Goal: Transaction & Acquisition: Purchase product/service

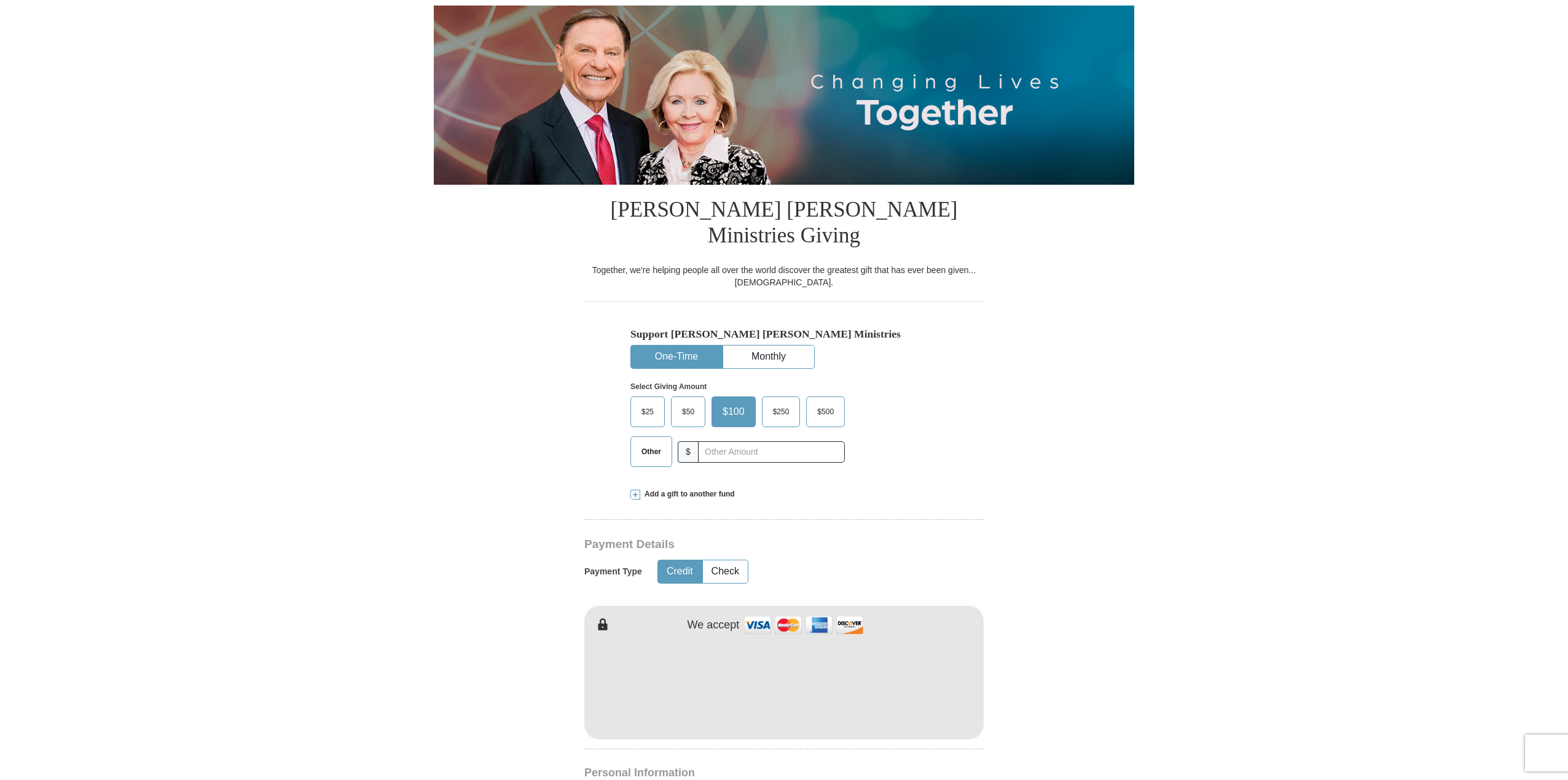
click at [649, 442] on span "Other" at bounding box center [651, 452] width 32 height 19
click at [0, 0] on input "Other" at bounding box center [0, 0] width 0 height 0
click at [635, 490] on span at bounding box center [635, 495] width 10 height 10
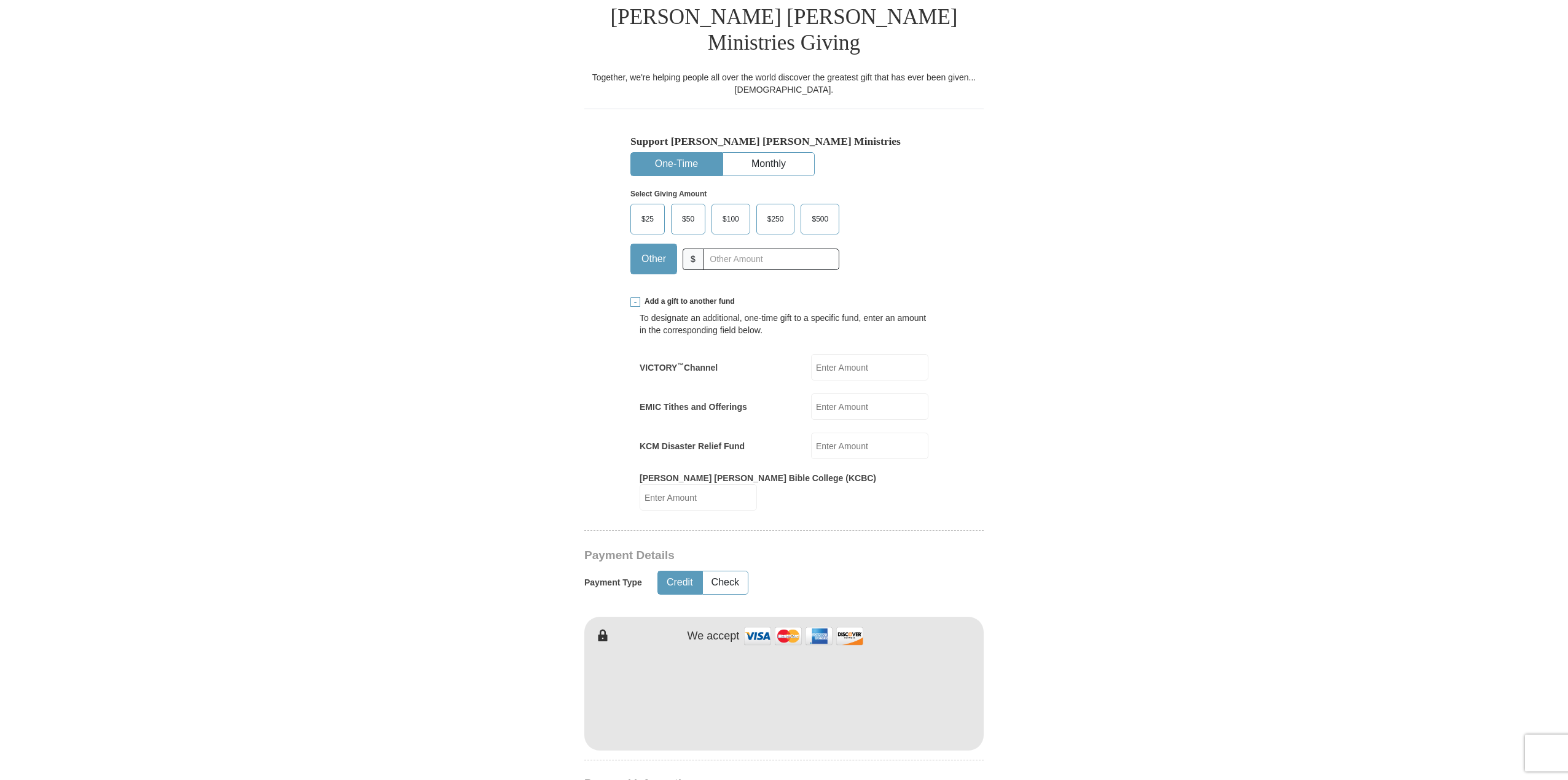
scroll to position [368, 0]
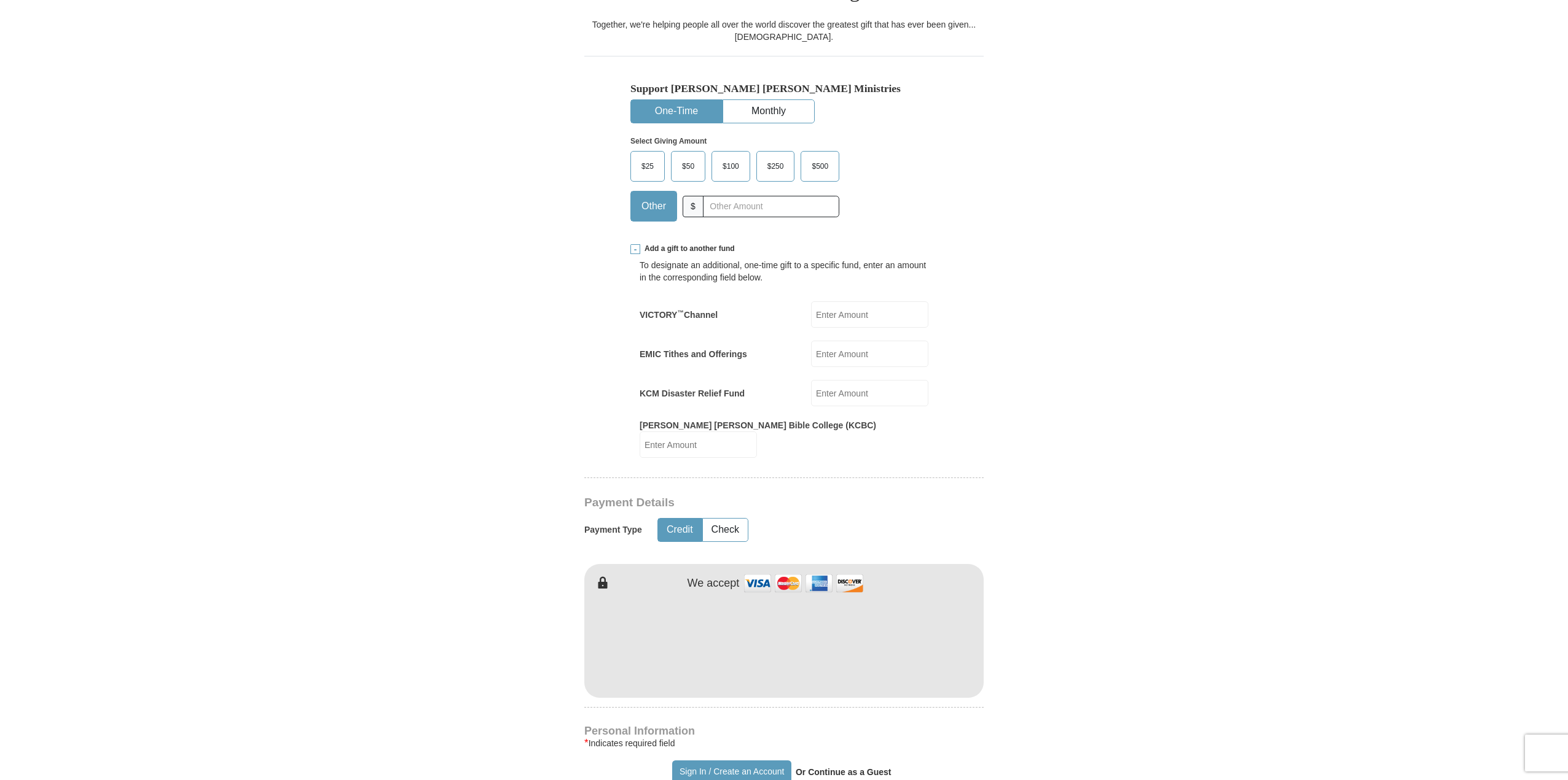
click at [887, 341] on input "EMIC Tithes and Offerings" at bounding box center [869, 354] width 117 height 27
type input "1600.00"
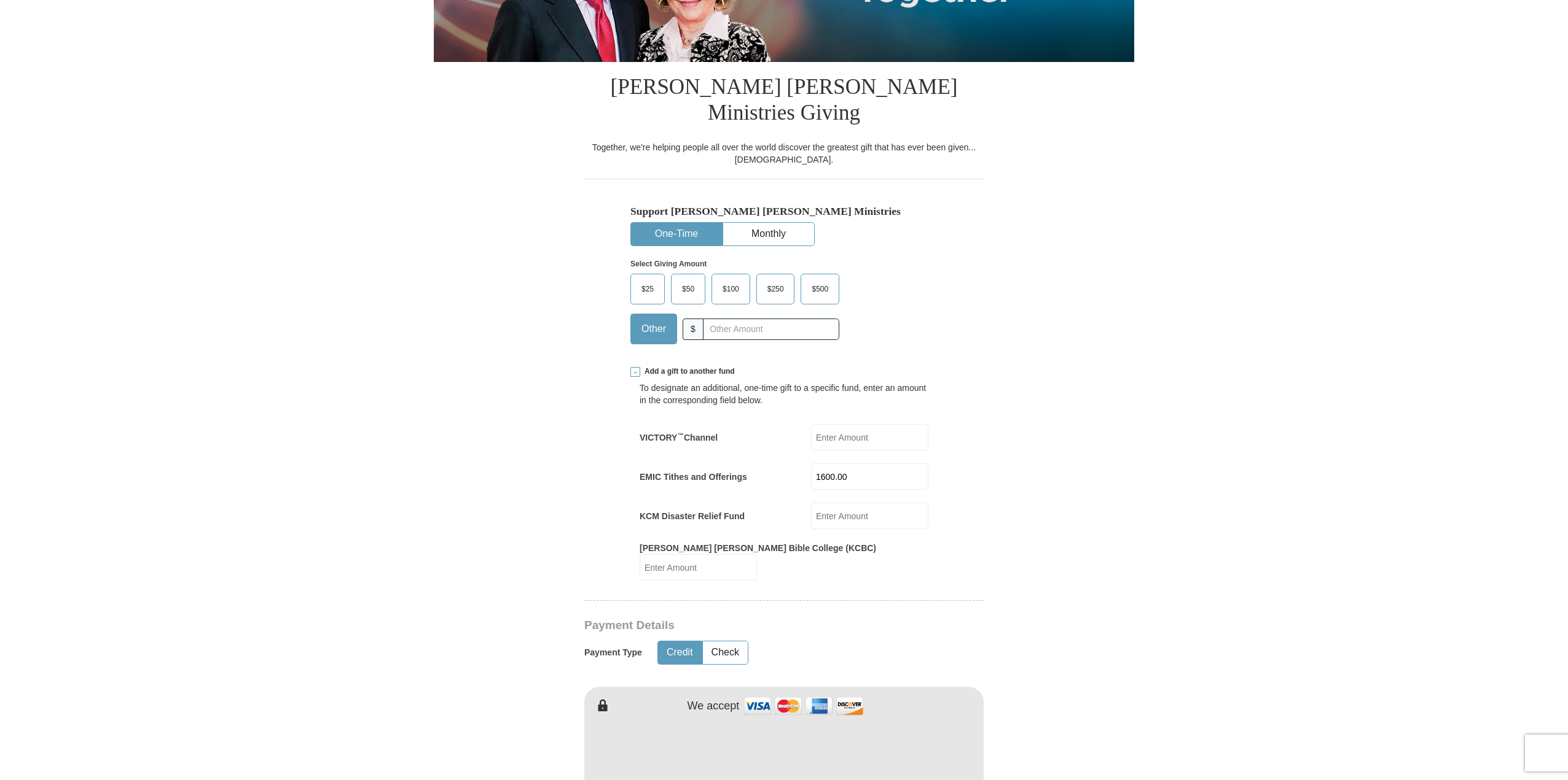
scroll to position [0, 0]
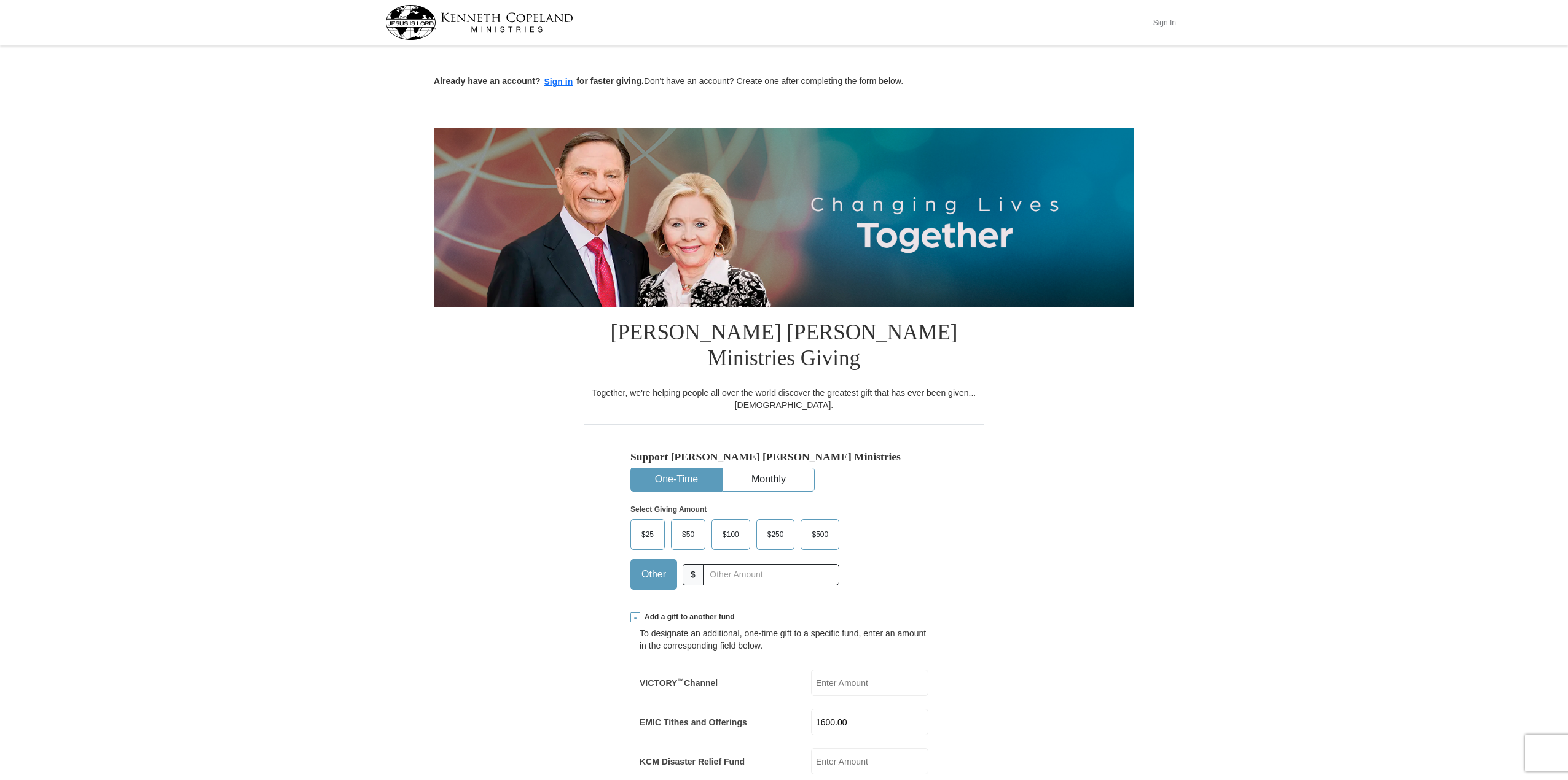
click at [1165, 22] on button "Sign In" at bounding box center [1164, 23] width 37 height 19
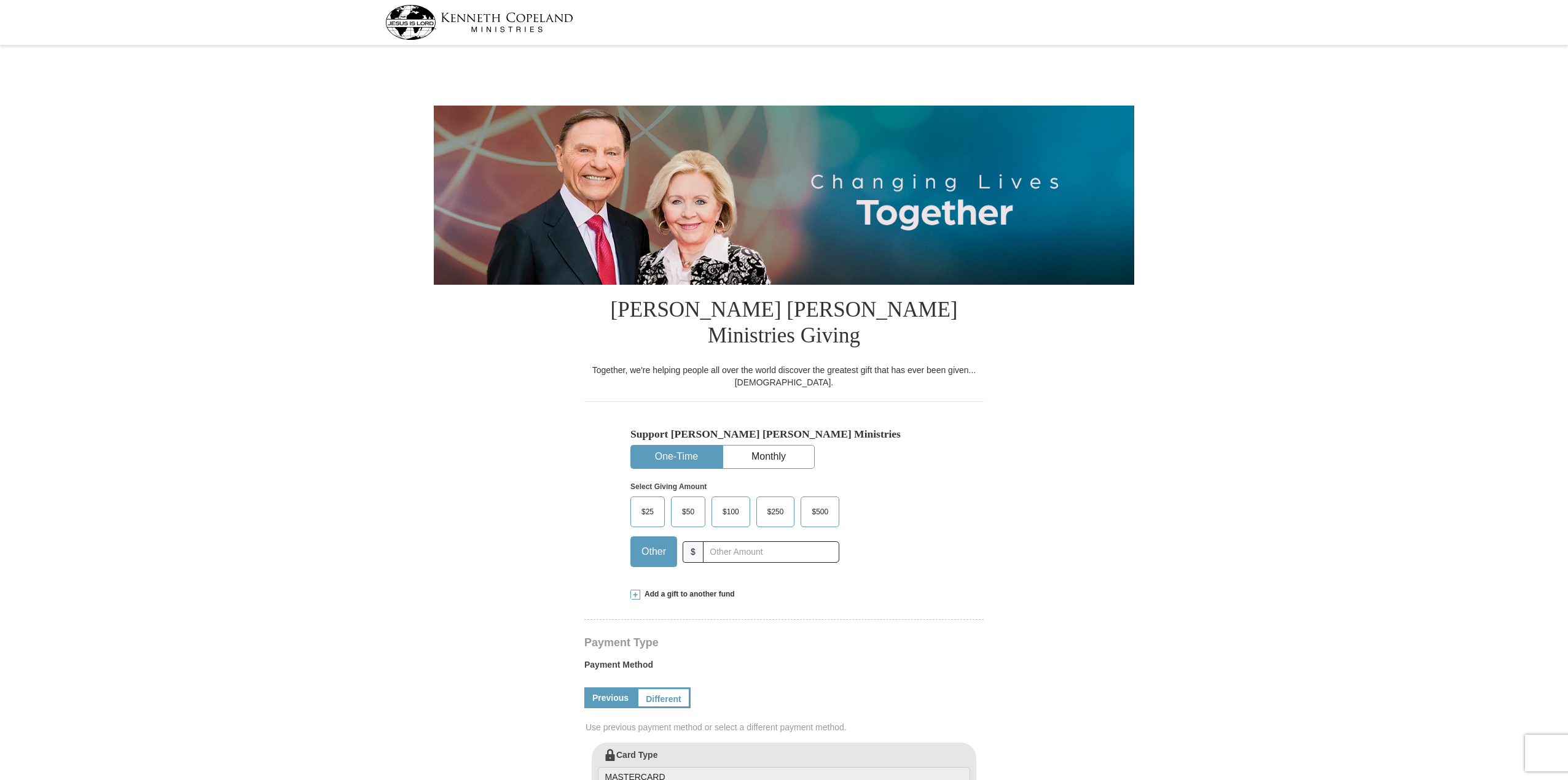
select select "KS"
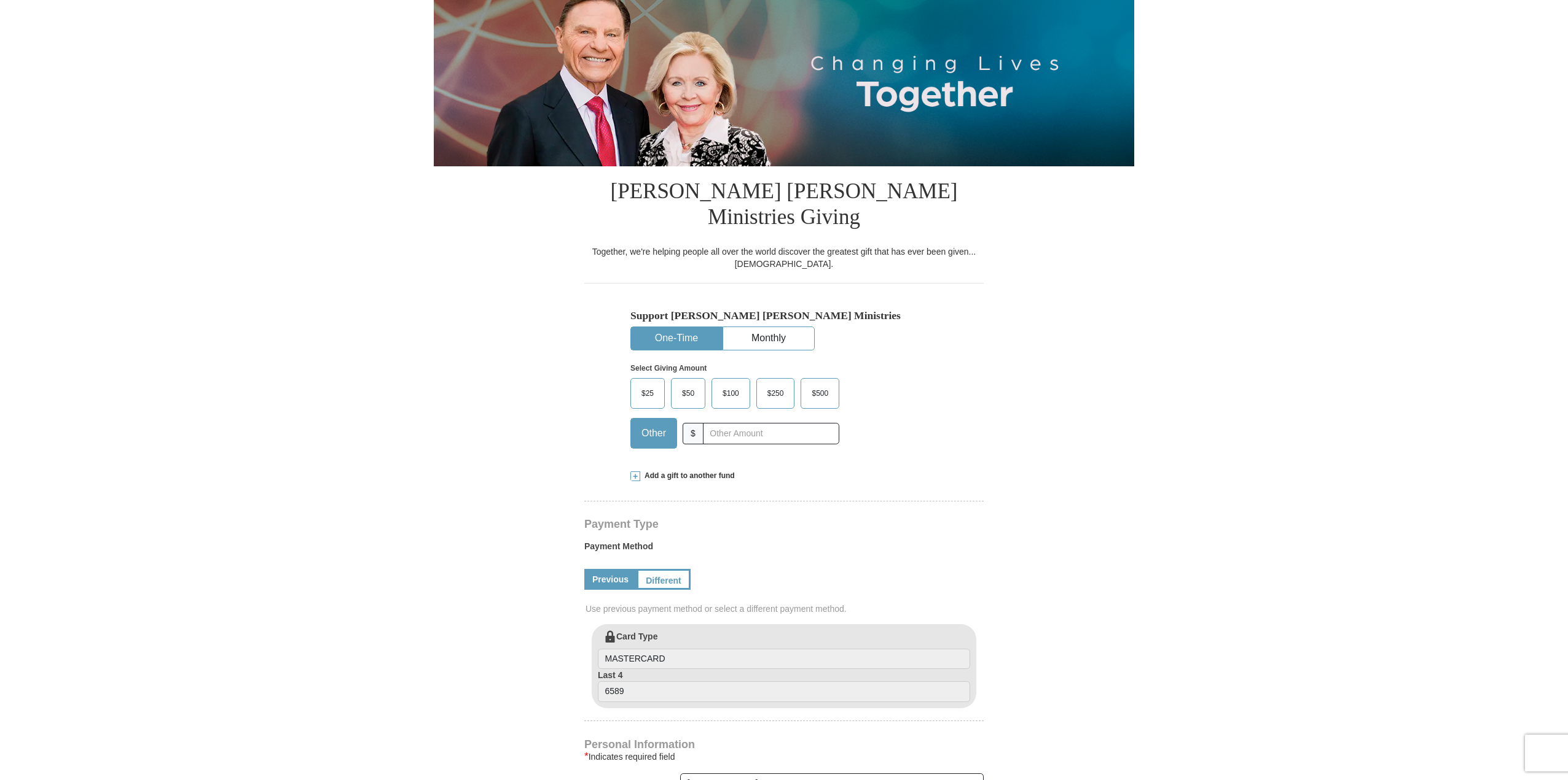
scroll to position [122, 0]
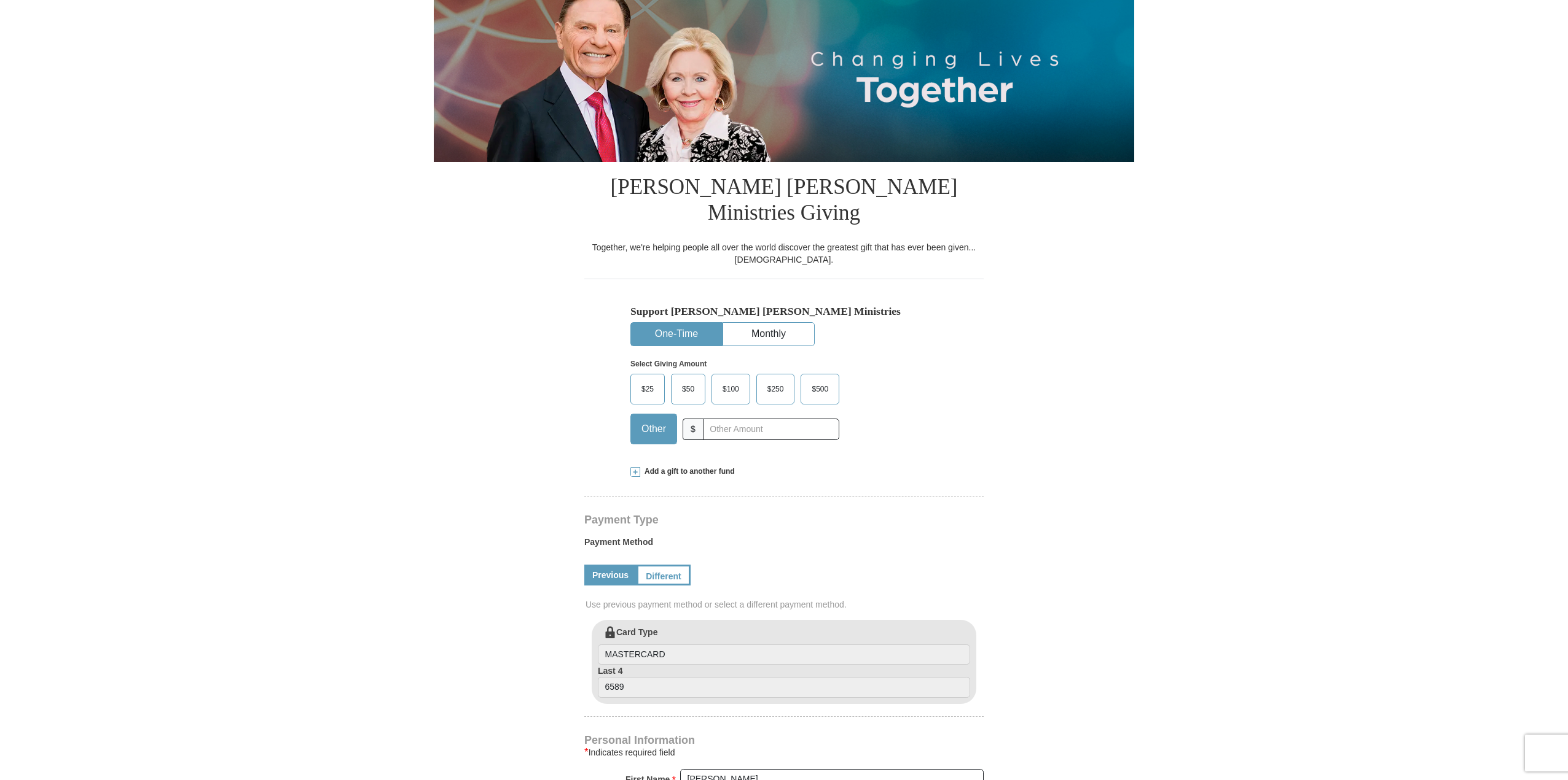
click at [639, 467] on span at bounding box center [635, 472] width 10 height 10
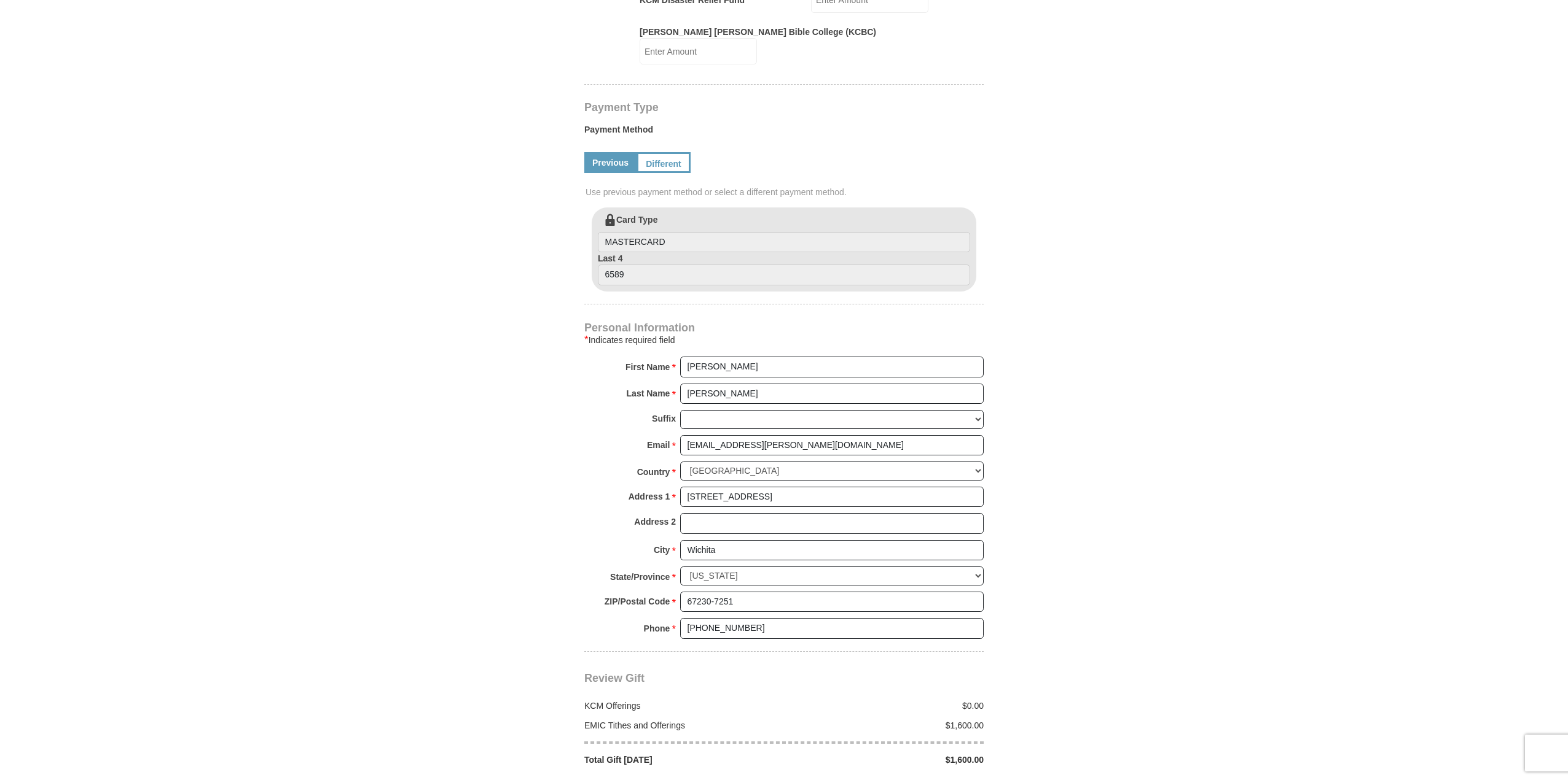
scroll to position [860, 0]
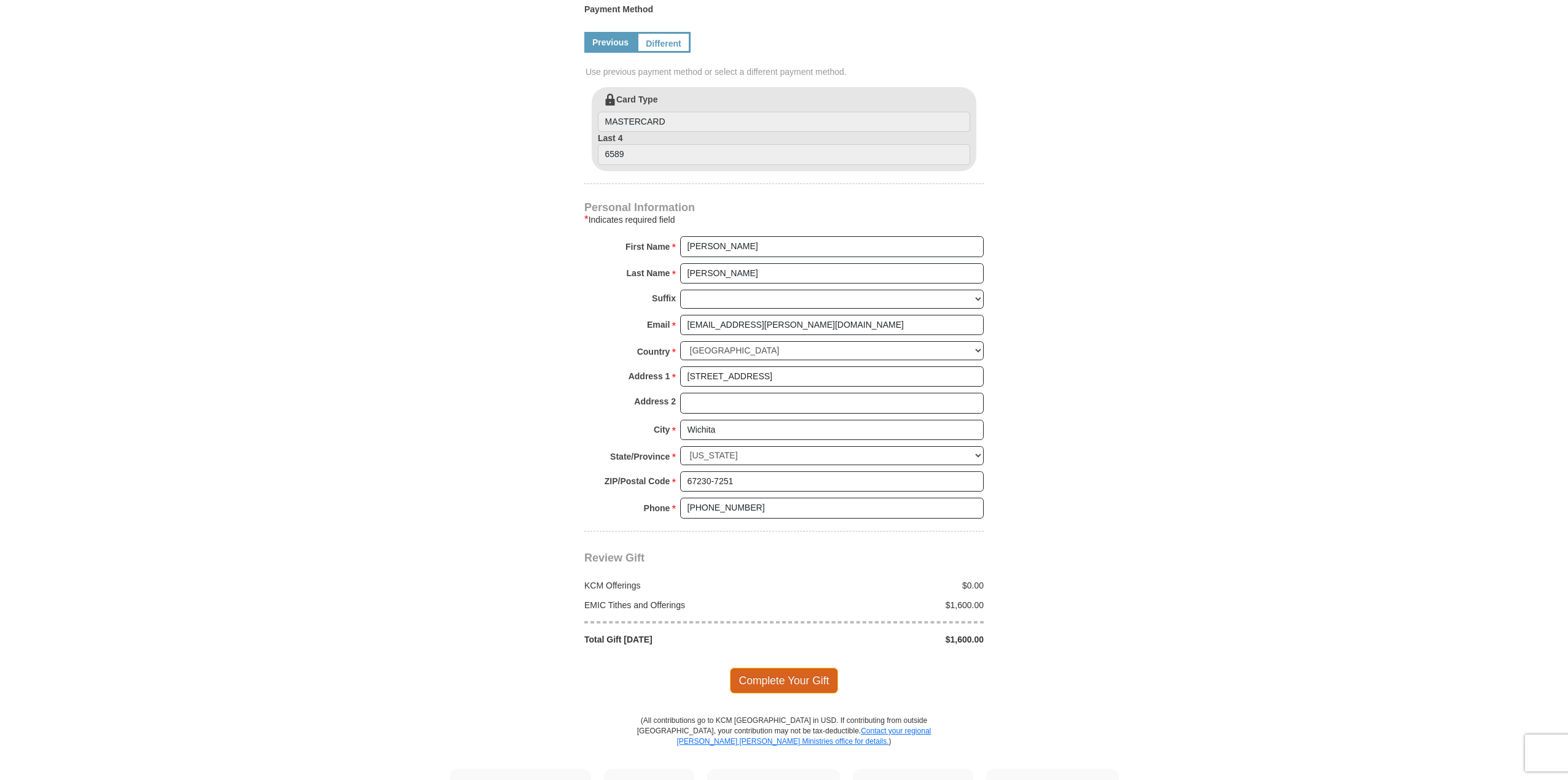
click at [767, 668] on span "Complete Your Gift" at bounding box center [784, 680] width 108 height 26
